Goal: Communication & Community: Answer question/provide support

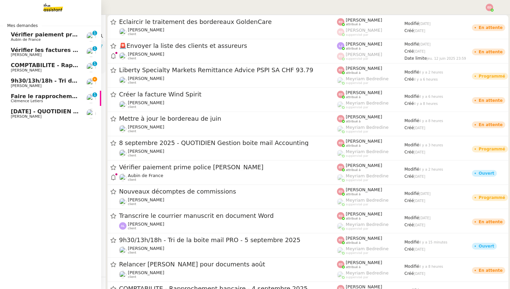
click at [18, 82] on span "9h30/13h/18h - Tri de la boite mail PRO - 5 septembre 2025" at bounding box center [101, 81] width 180 height 6
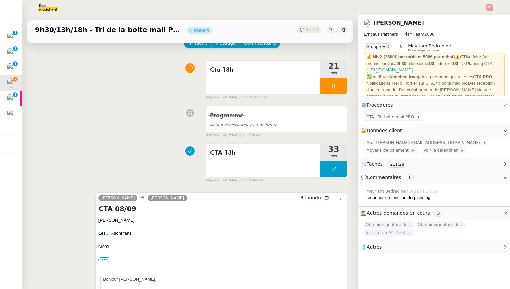
scroll to position [46, 0]
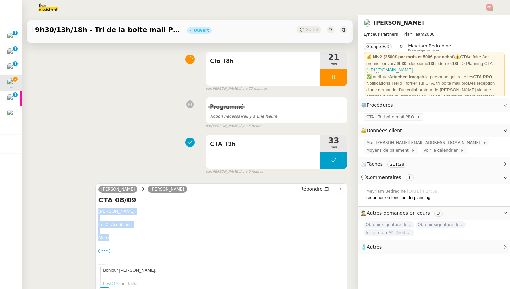
drag, startPoint x: 112, startPoint y: 238, endPoint x: 97, endPoint y: 212, distance: 29.9
click at [97, 212] on div "[PERSON_NAME] [PERSON_NAME] Répondre CTA 08/09 [PERSON_NAME], Les CTA sont fait…" at bounding box center [221, 240] width 252 height 115
copy div "[PERSON_NAME], Les CTA sont faits. [GEOGRAPHIC_DATA]"
click at [304, 191] on span "Répondre" at bounding box center [311, 188] width 23 height 7
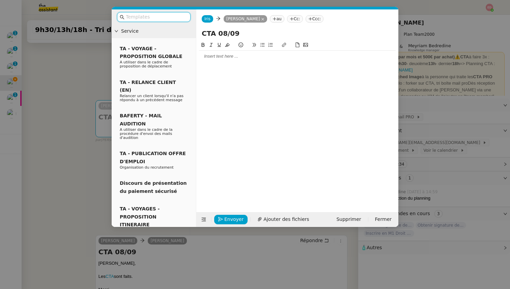
click at [268, 59] on div at bounding box center [297, 56] width 197 height 6
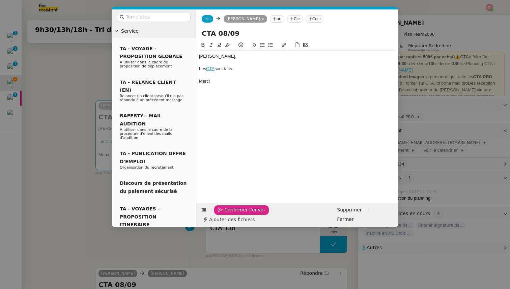
click at [229, 214] on span "Confirmer l'envoi" at bounding box center [244, 210] width 40 height 8
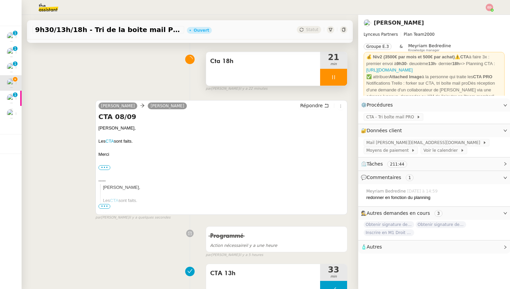
click at [343, 71] on div at bounding box center [333, 77] width 27 height 17
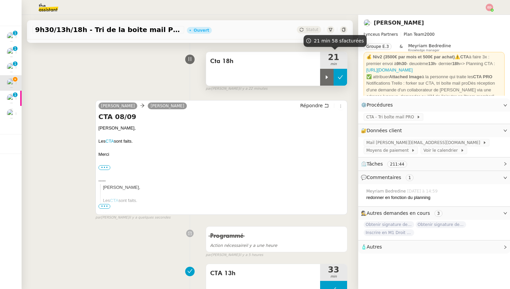
click at [343, 72] on button at bounding box center [339, 77] width 13 height 17
